Goal: Task Accomplishment & Management: Complete application form

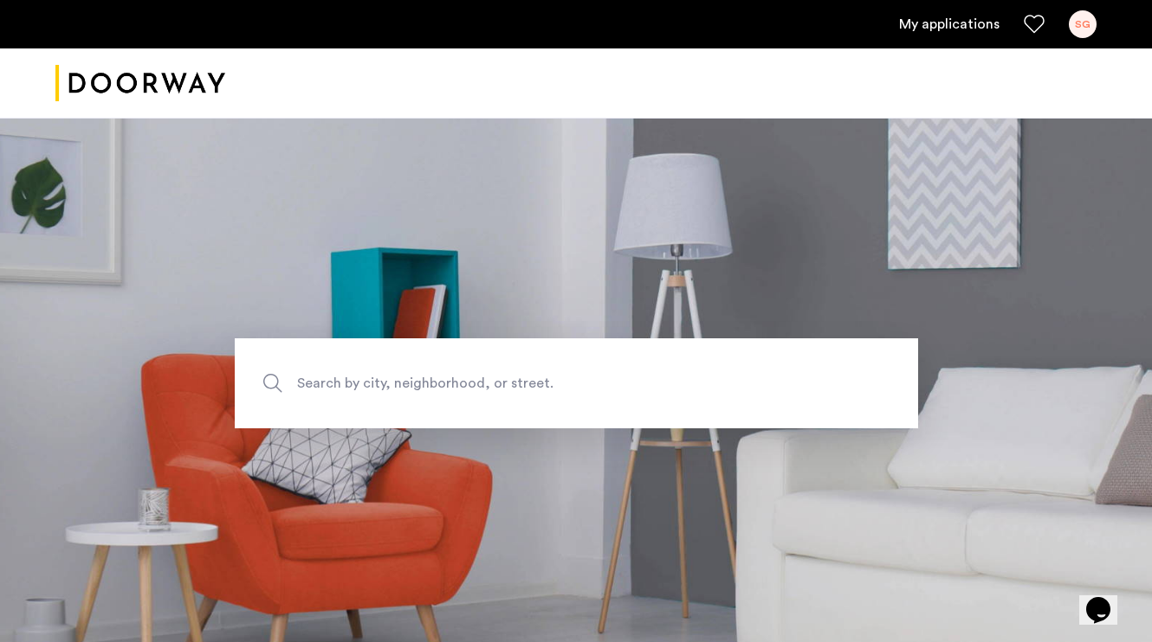
click at [1002, 28] on ul "My applications SG" at bounding box center [575, 24] width 1041 height 28
click at [979, 29] on link "My applications" at bounding box center [949, 24] width 100 height 21
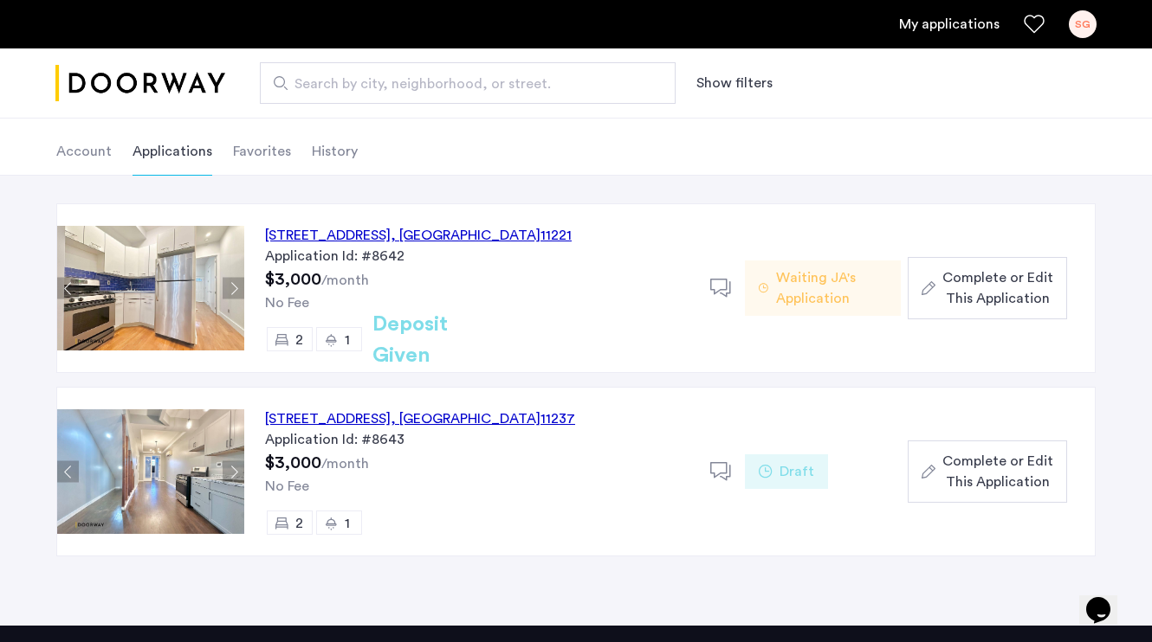
scroll to position [81, 0]
click at [997, 310] on button "Complete or Edit This Application" at bounding box center [986, 288] width 159 height 62
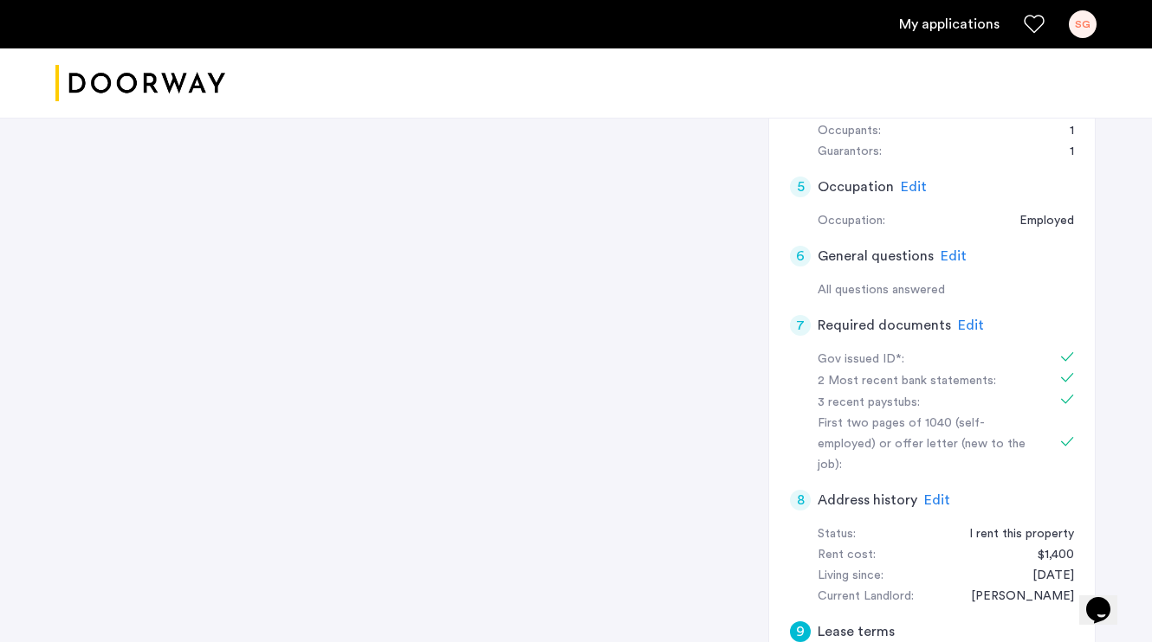
scroll to position [412, 0]
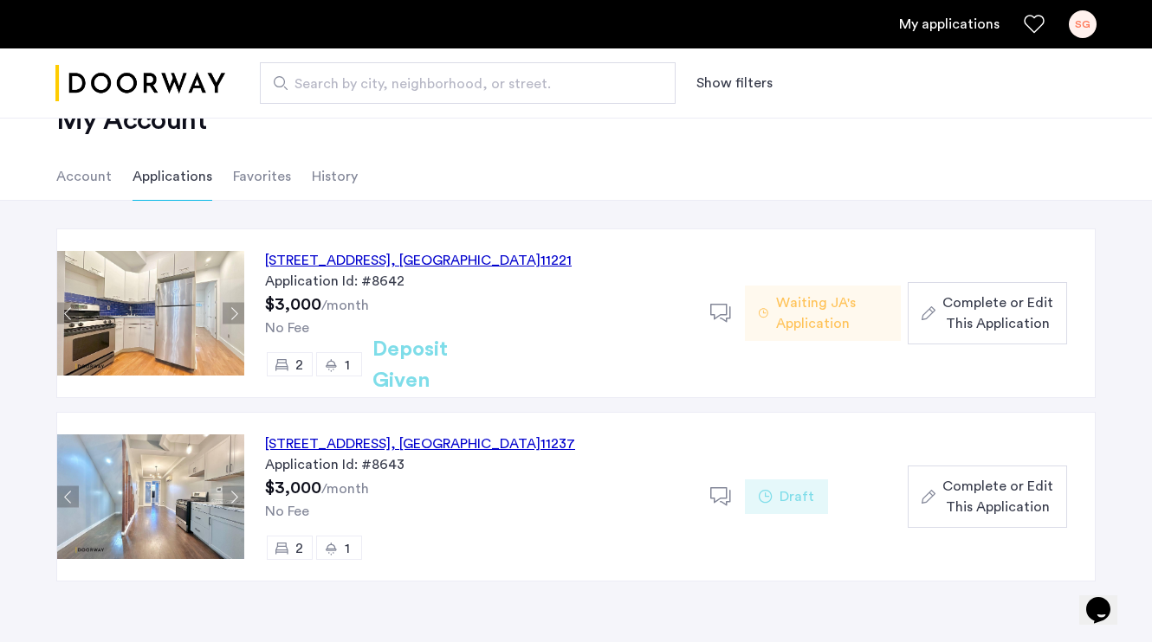
scroll to position [66, 0]
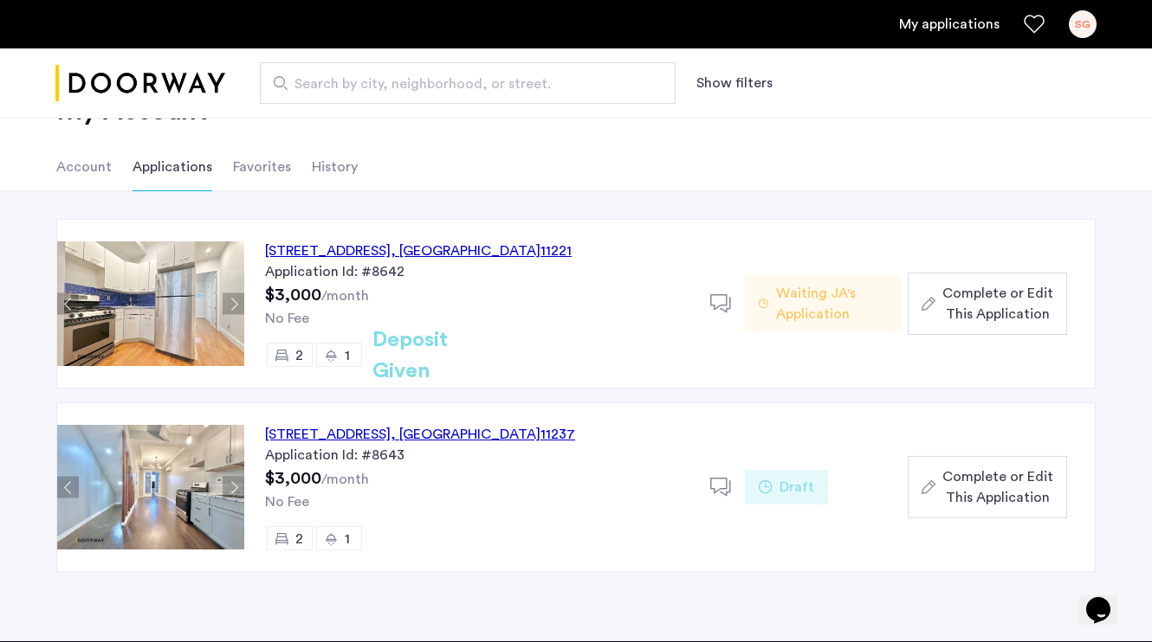
click at [948, 300] on span "Complete or Edit This Application" at bounding box center [997, 304] width 111 height 42
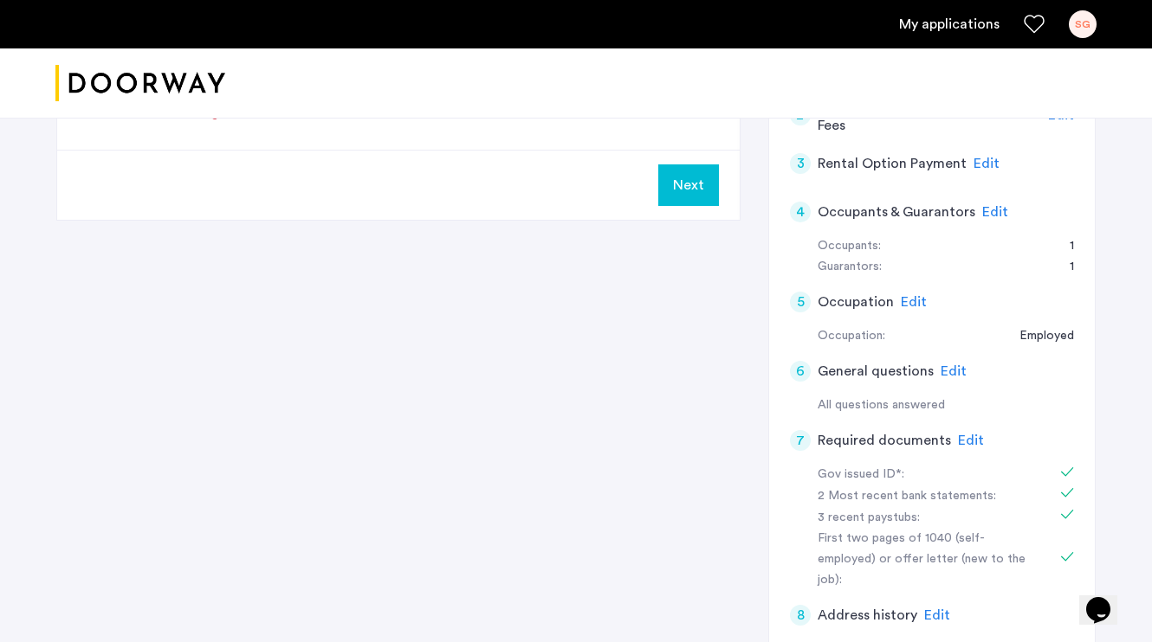
scroll to position [321, 0]
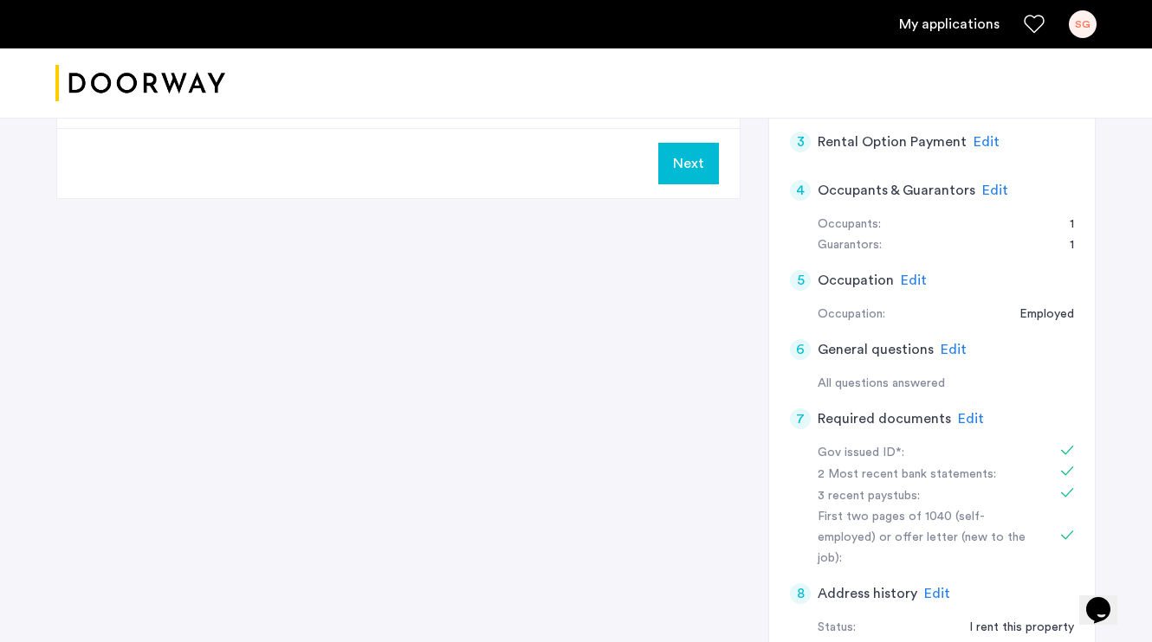
click at [968, 416] on span "Edit" at bounding box center [971, 419] width 26 height 14
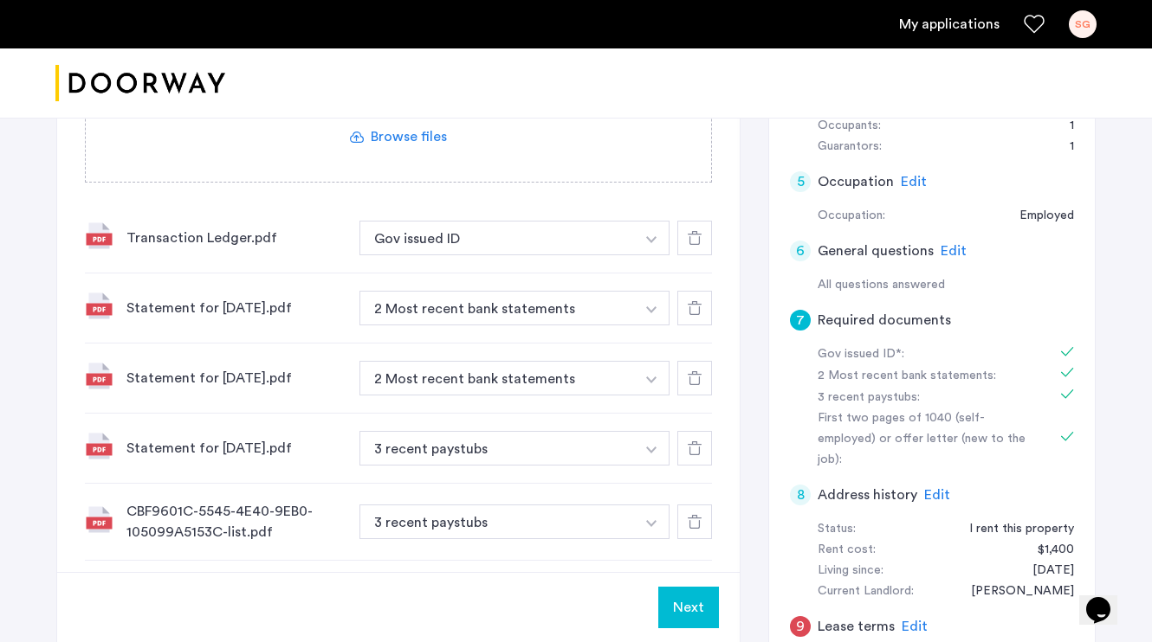
scroll to position [413, 0]
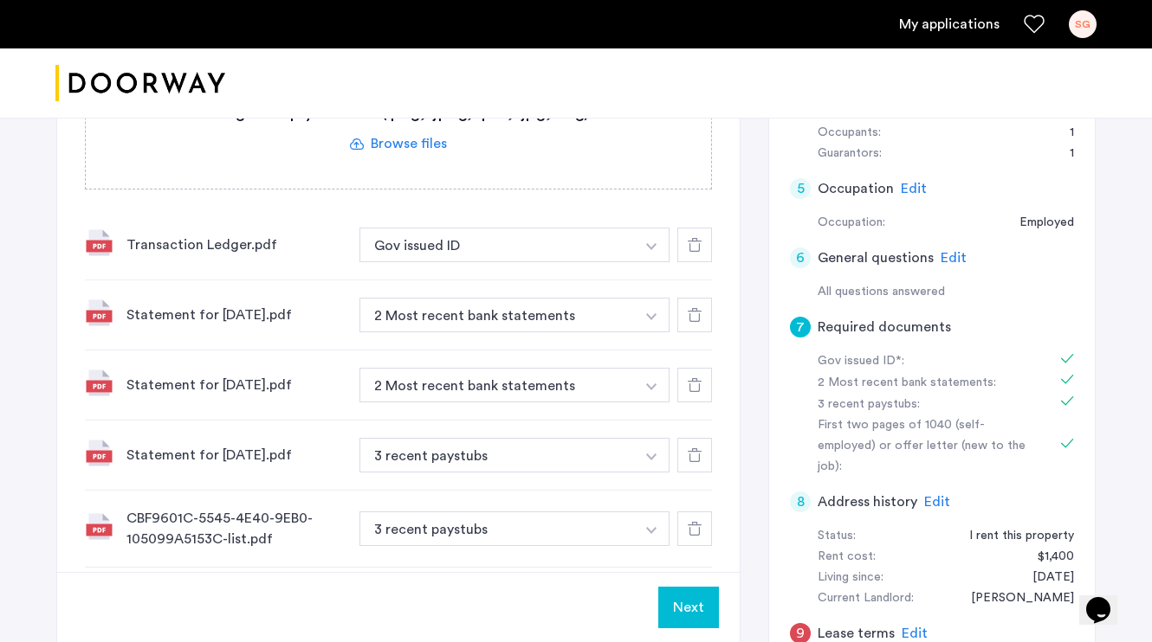
click at [226, 242] on div "Transaction Ledger.pdf" at bounding box center [235, 245] width 219 height 21
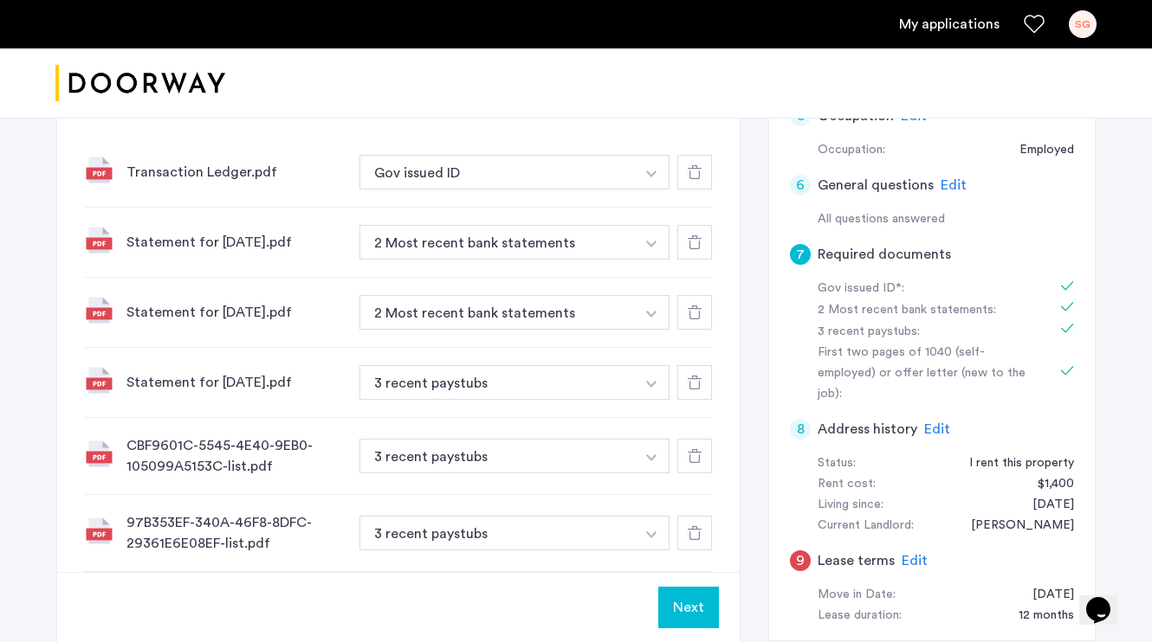
scroll to position [486, 0]
click at [239, 468] on div "CBF9601C-5545-4E40-9EB0-105099A5153C-list.pdf" at bounding box center [235, 457] width 219 height 42
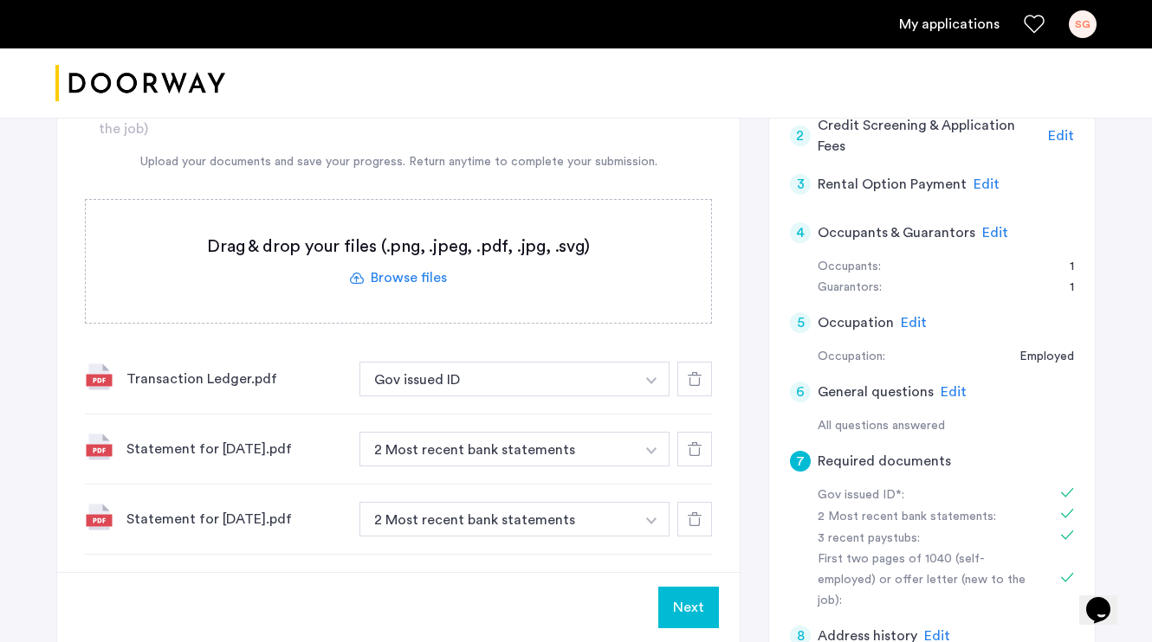
scroll to position [254, 0]
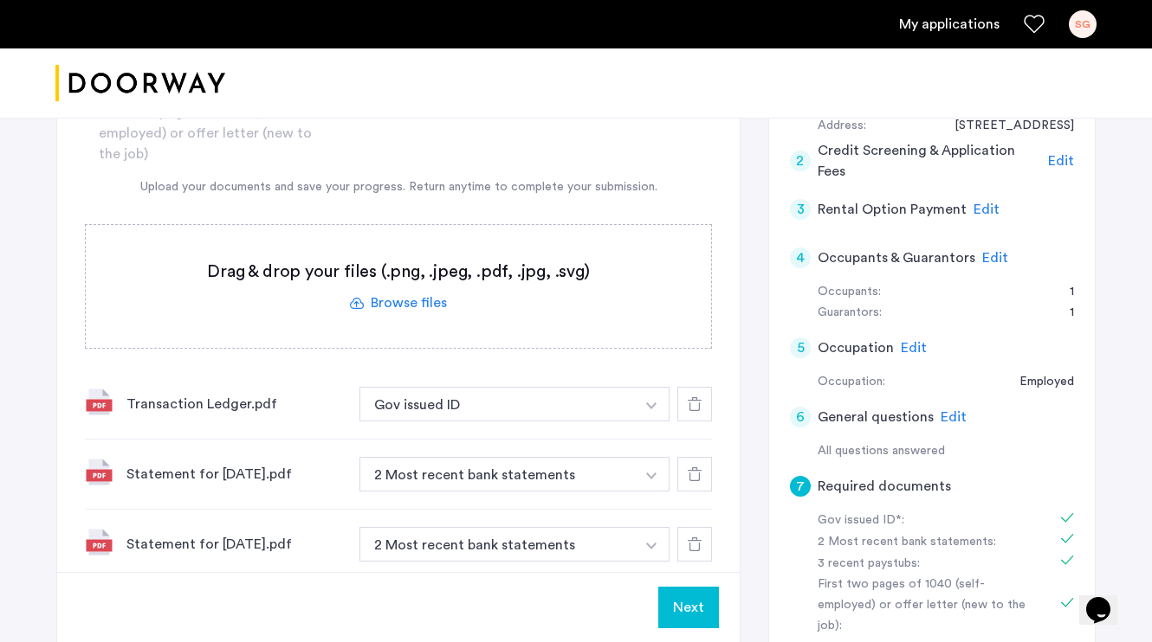
click at [387, 289] on label at bounding box center [398, 286] width 625 height 123
click at [0, 0] on input "file" at bounding box center [0, 0] width 0 height 0
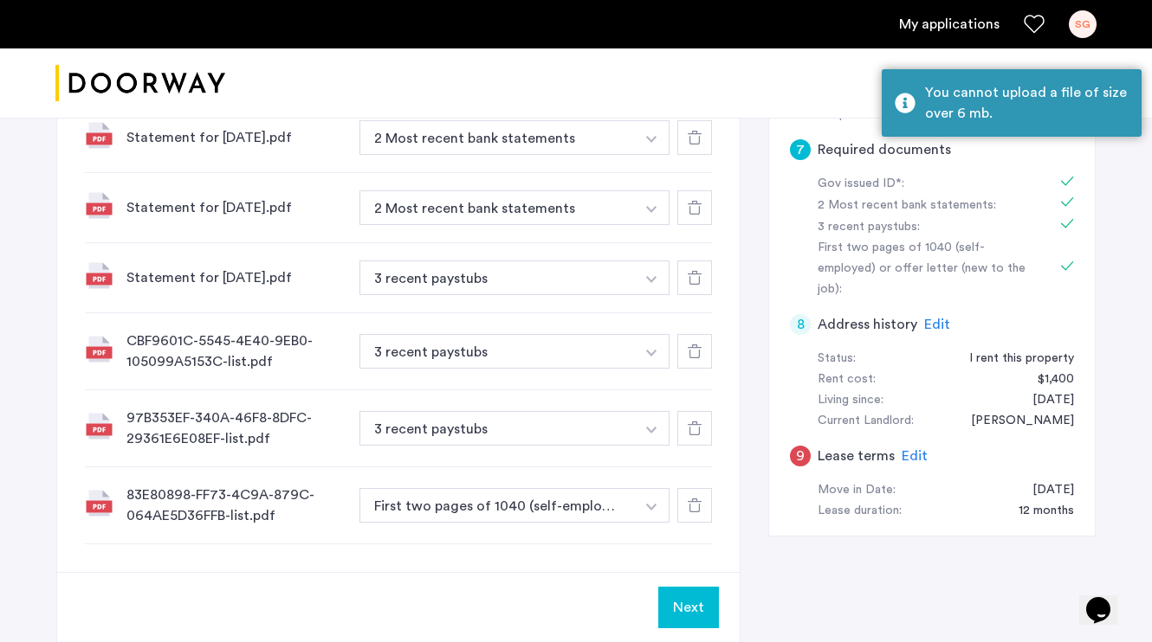
scroll to position [654, 0]
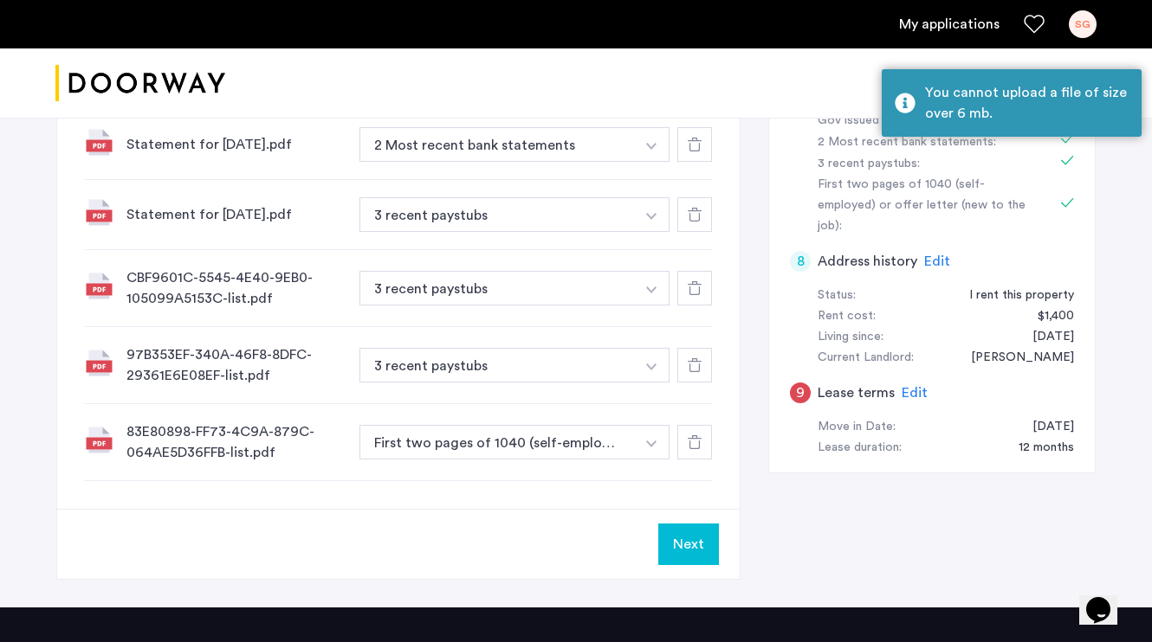
click at [693, 539] on button "Next" at bounding box center [688, 545] width 61 height 42
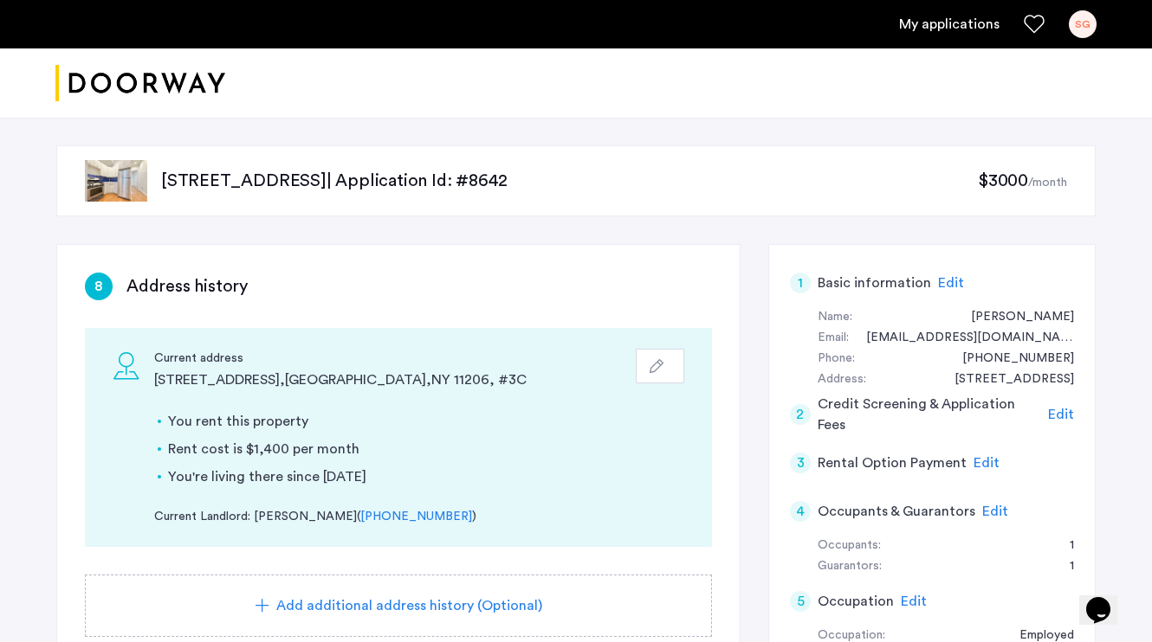
scroll to position [0, 0]
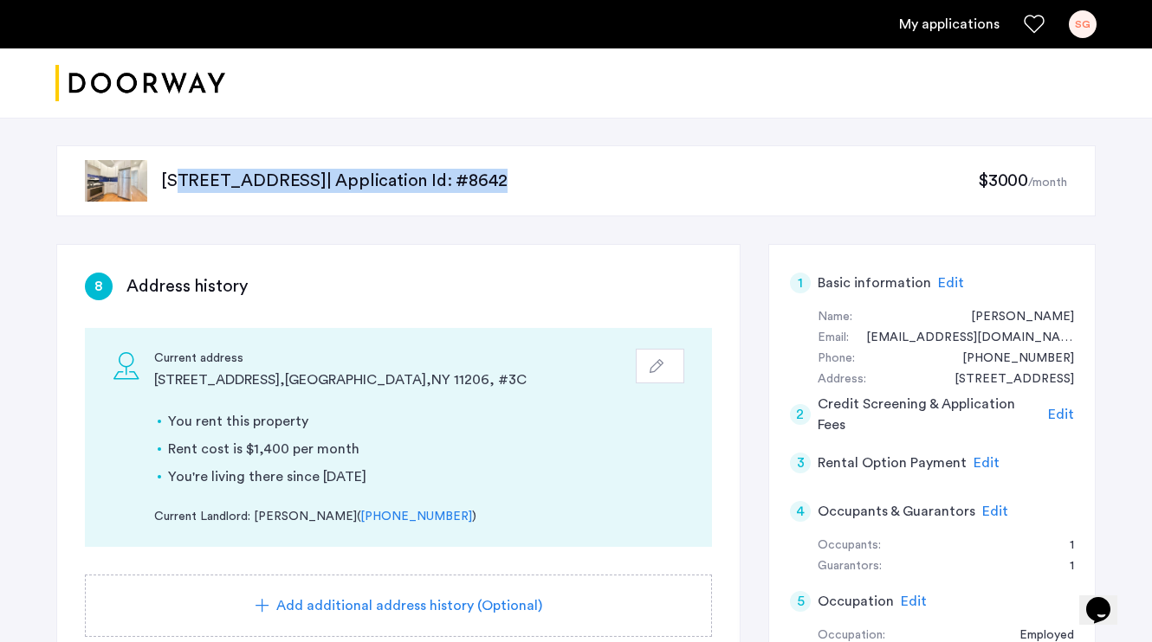
drag, startPoint x: 171, startPoint y: 181, endPoint x: 706, endPoint y: 177, distance: 534.3
click at [706, 177] on p "[STREET_ADDRESS] | Application Id: #8642" at bounding box center [569, 181] width 817 height 24
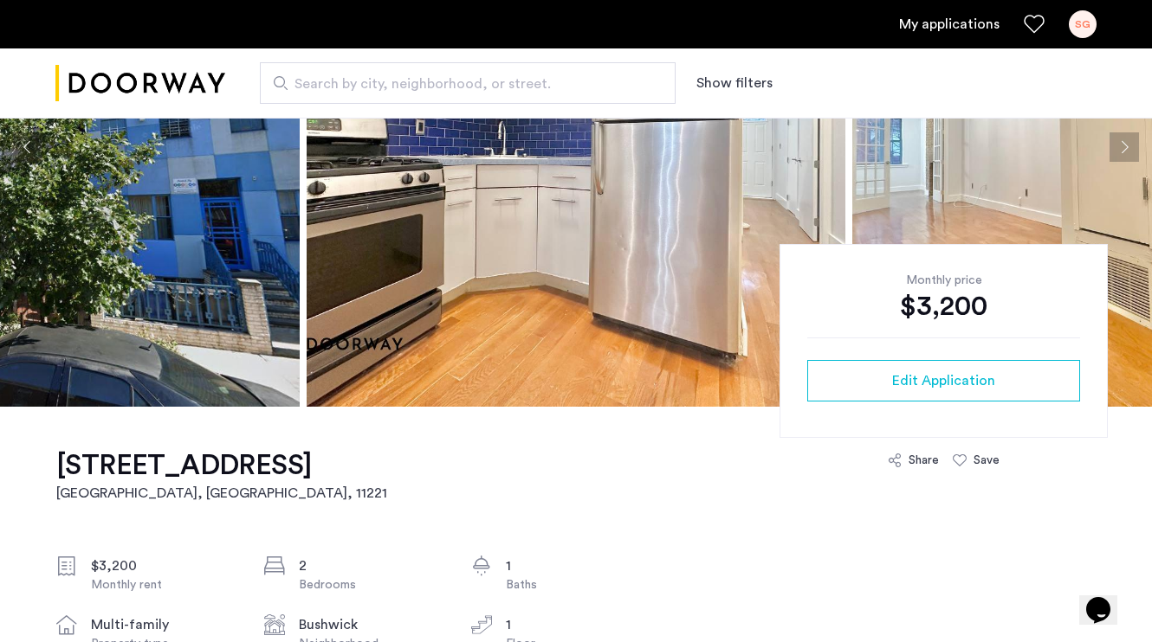
scroll to position [442, 0]
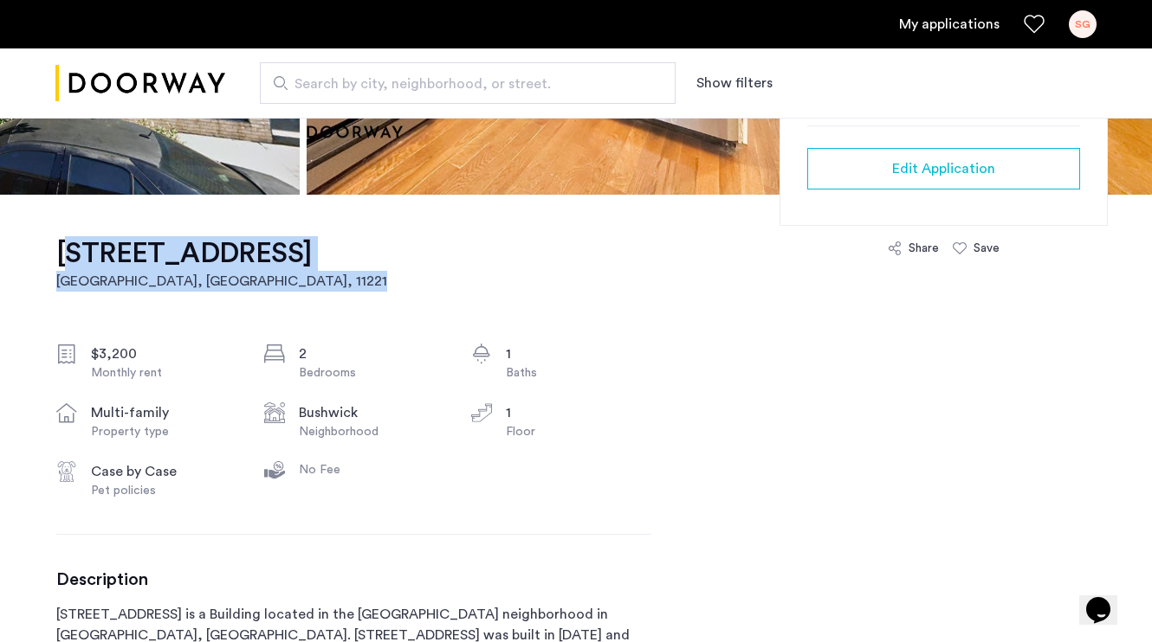
drag, startPoint x: 52, startPoint y: 249, endPoint x: 318, endPoint y: 286, distance: 268.4
copy link "[STREET_ADDRESS]"
